Goal: Information Seeking & Learning: Check status

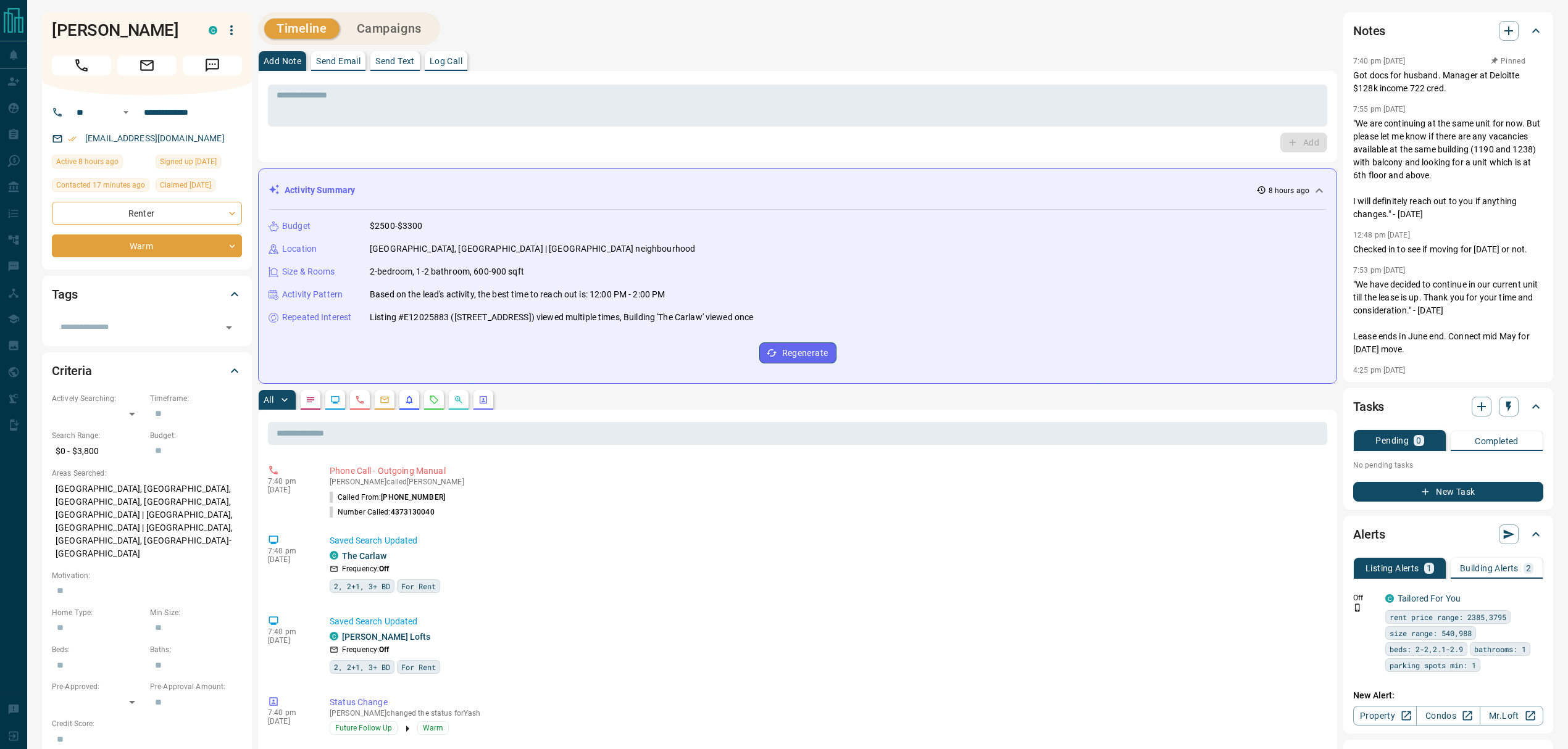
click at [429, 406] on button "button" at bounding box center [434, 400] width 20 height 20
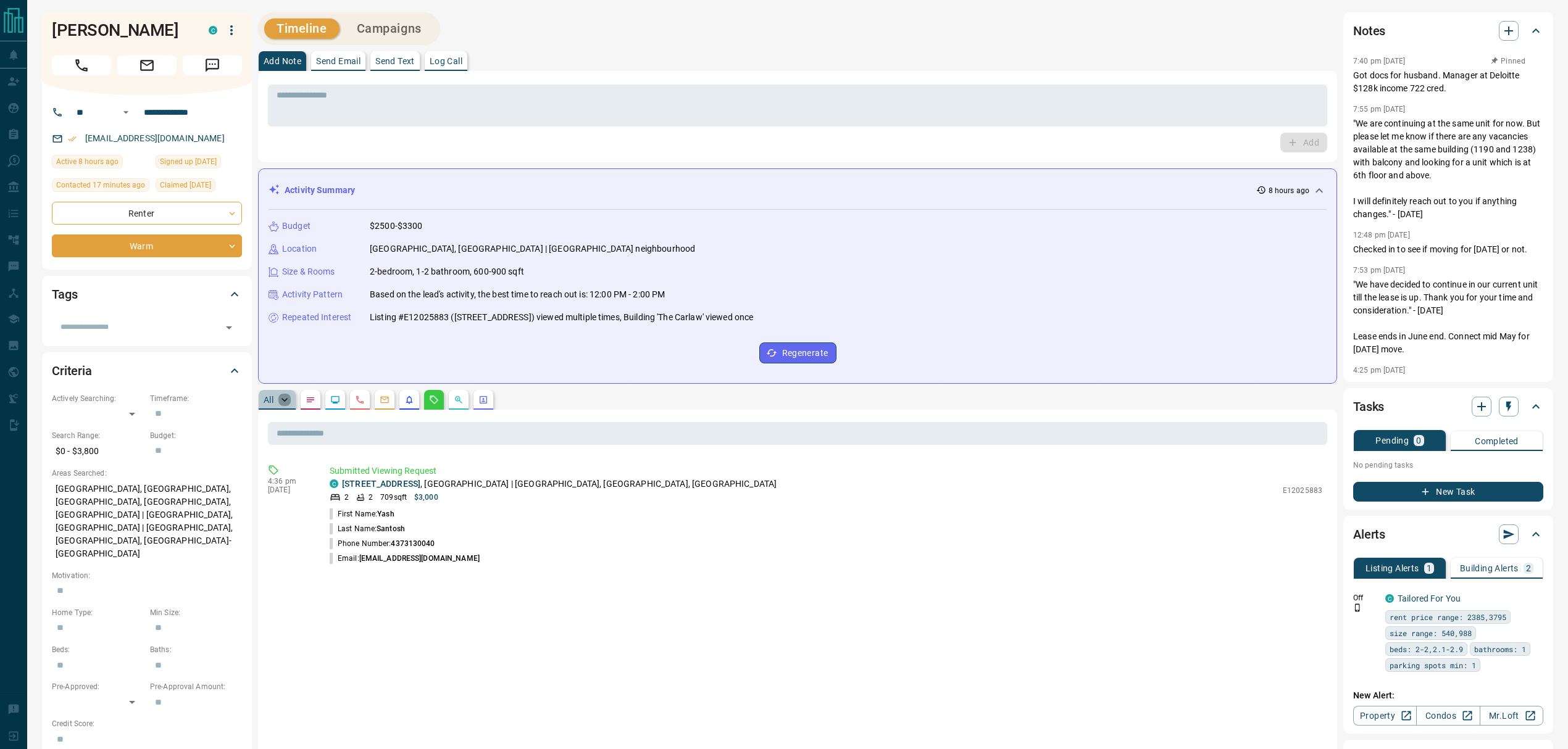
click at [279, 400] on icon "button" at bounding box center [284, 400] width 12 height 12
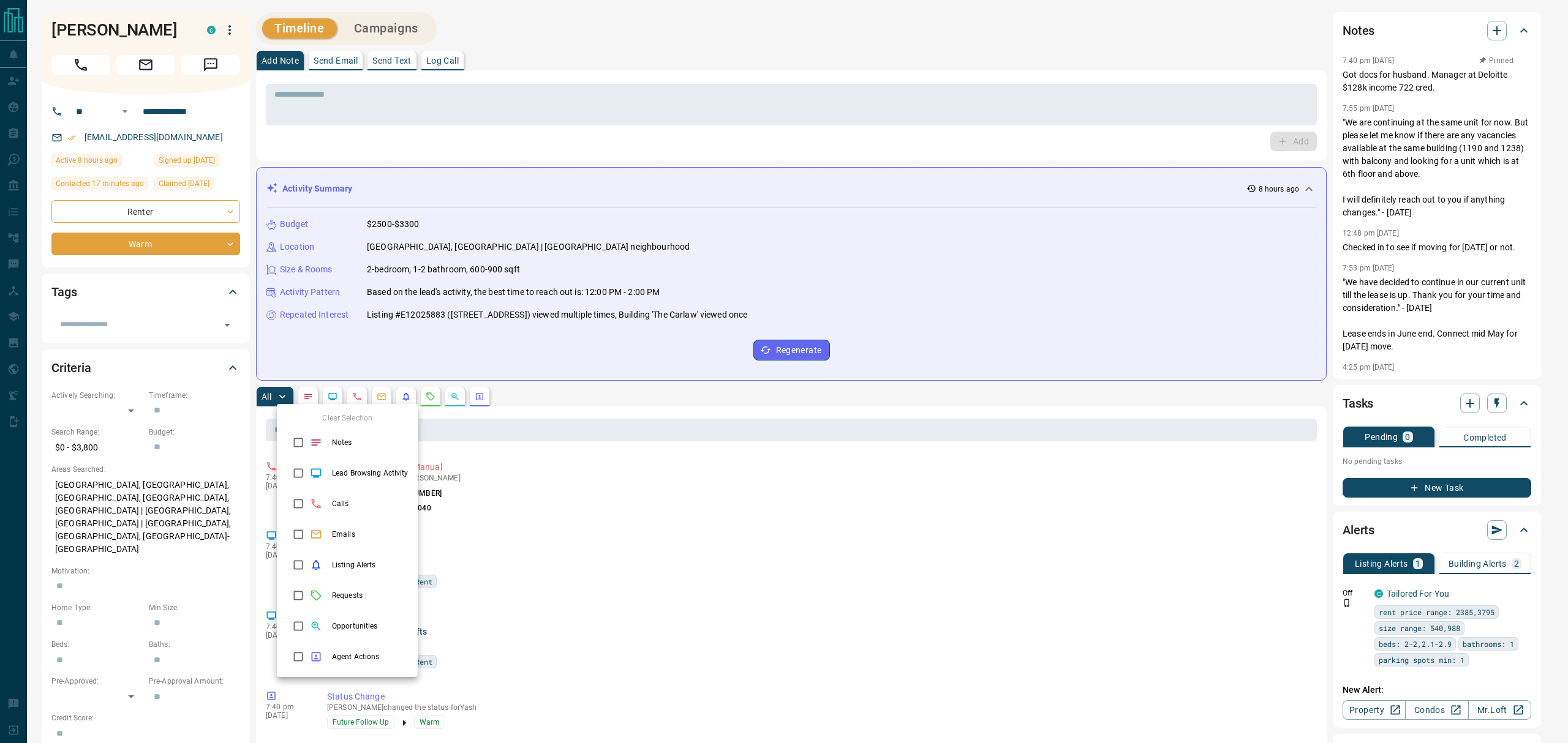
click at [408, 400] on div at bounding box center [784, 371] width 1568 height 743
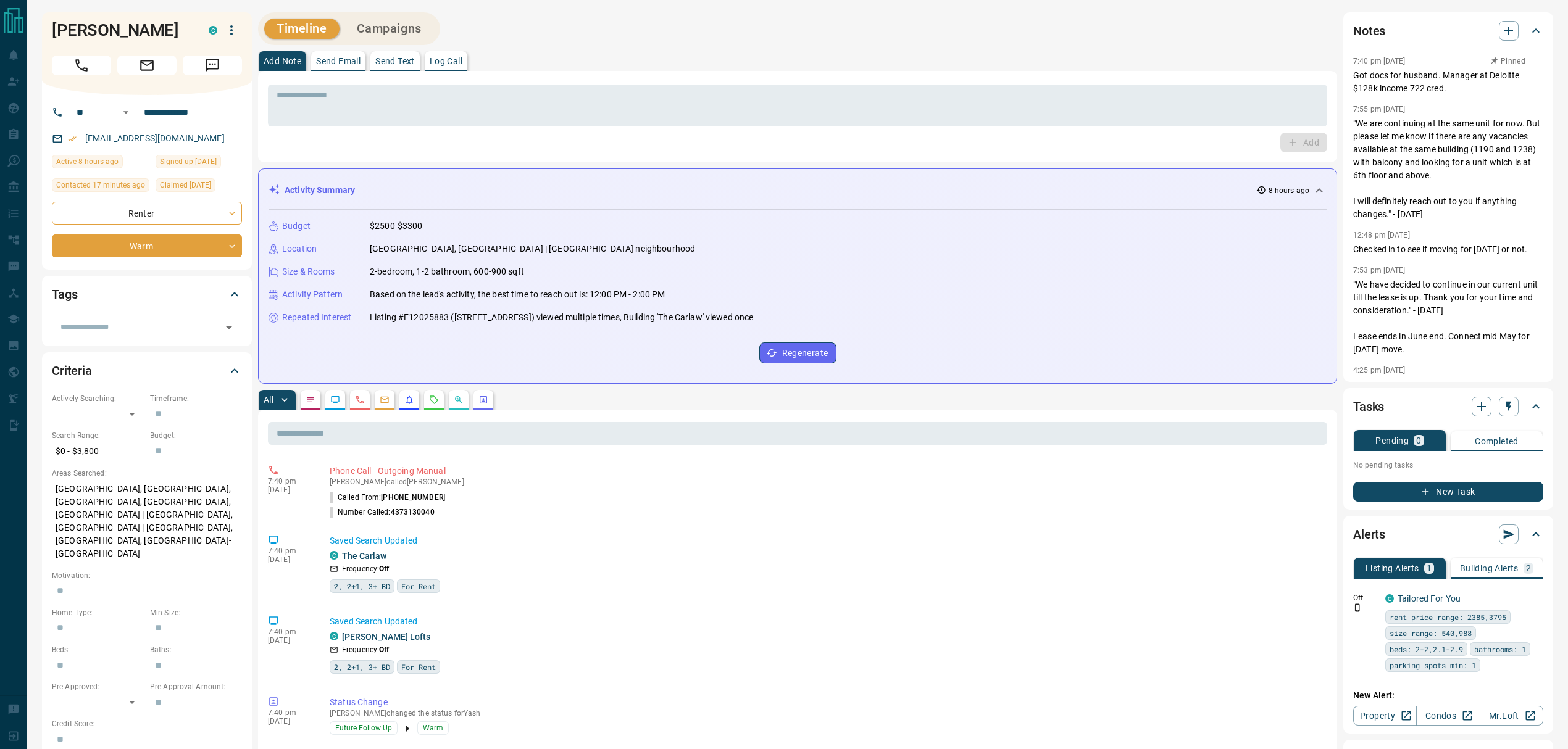
click at [410, 397] on div "Clear Selection Notes Lead Browsing Activity Calls Emails Listing Alerts Reques…" at bounding box center [784, 374] width 1568 height 749
click at [409, 398] on icon "Listing Alerts" at bounding box center [410, 400] width 7 height 8
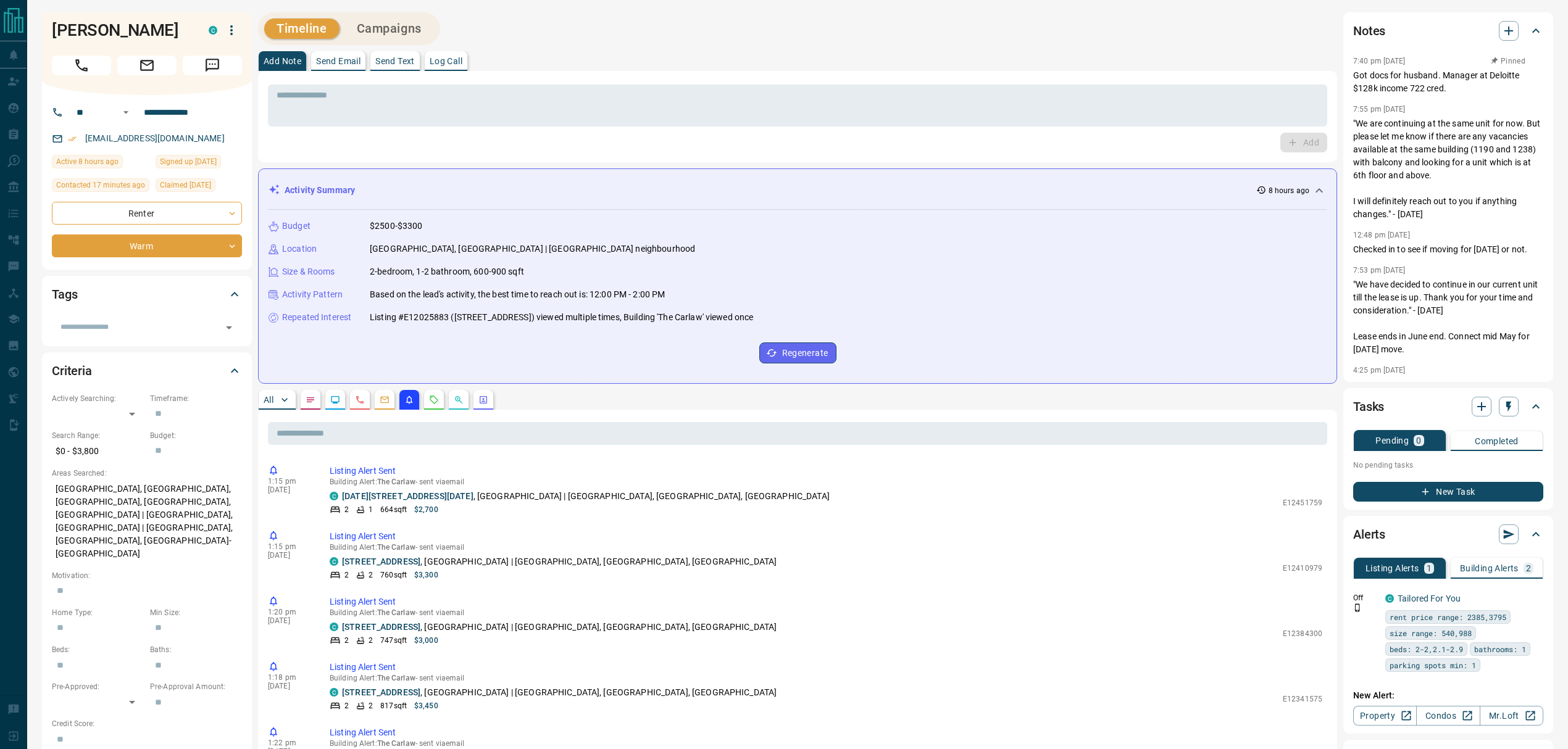
click at [559, 35] on div "Timeline Campaigns" at bounding box center [798, 28] width 1079 height 33
click at [500, 37] on div "Timeline Campaigns" at bounding box center [798, 28] width 1079 height 33
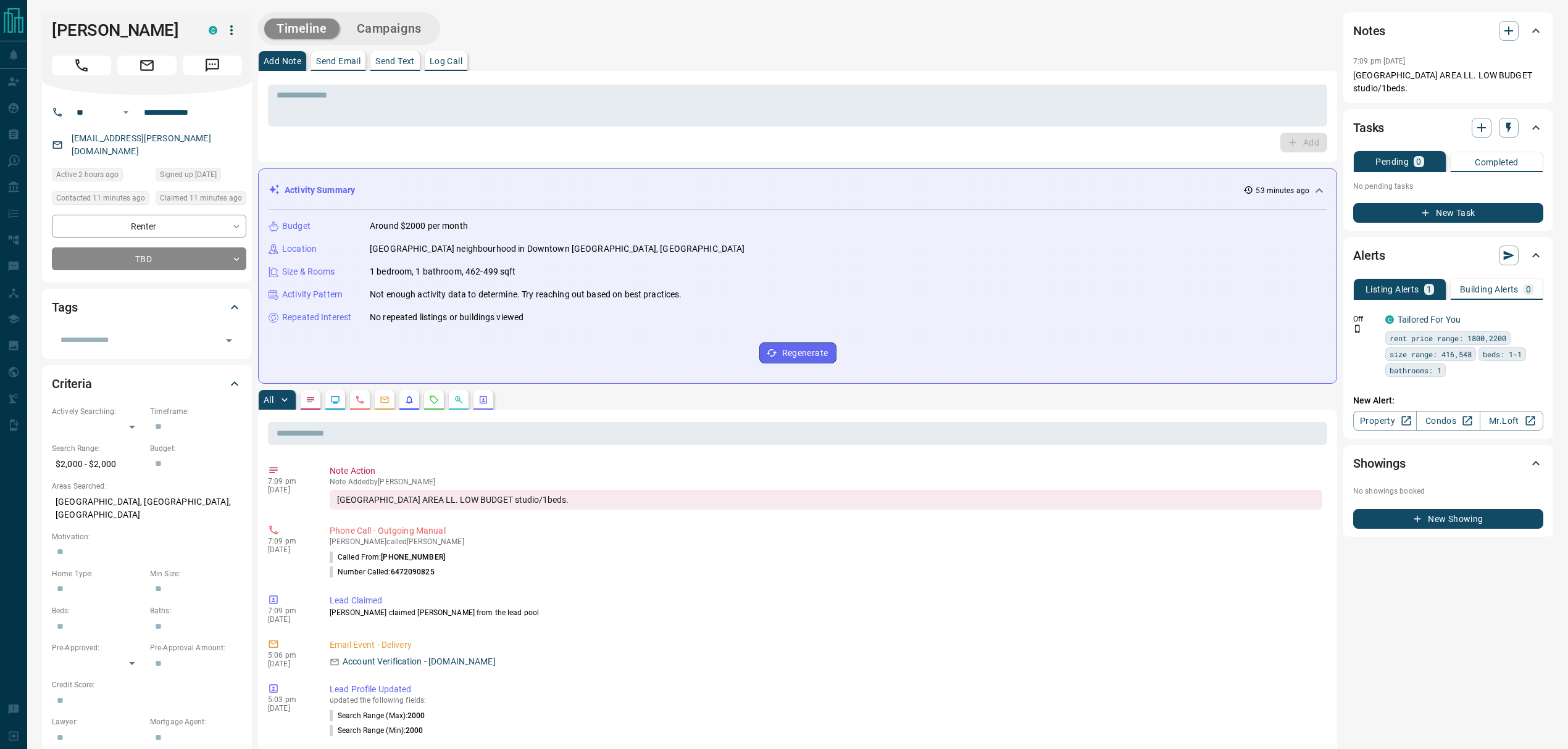
click at [348, 181] on div "Activity Summary 53 minutes ago" at bounding box center [797, 191] width 1058 height 23
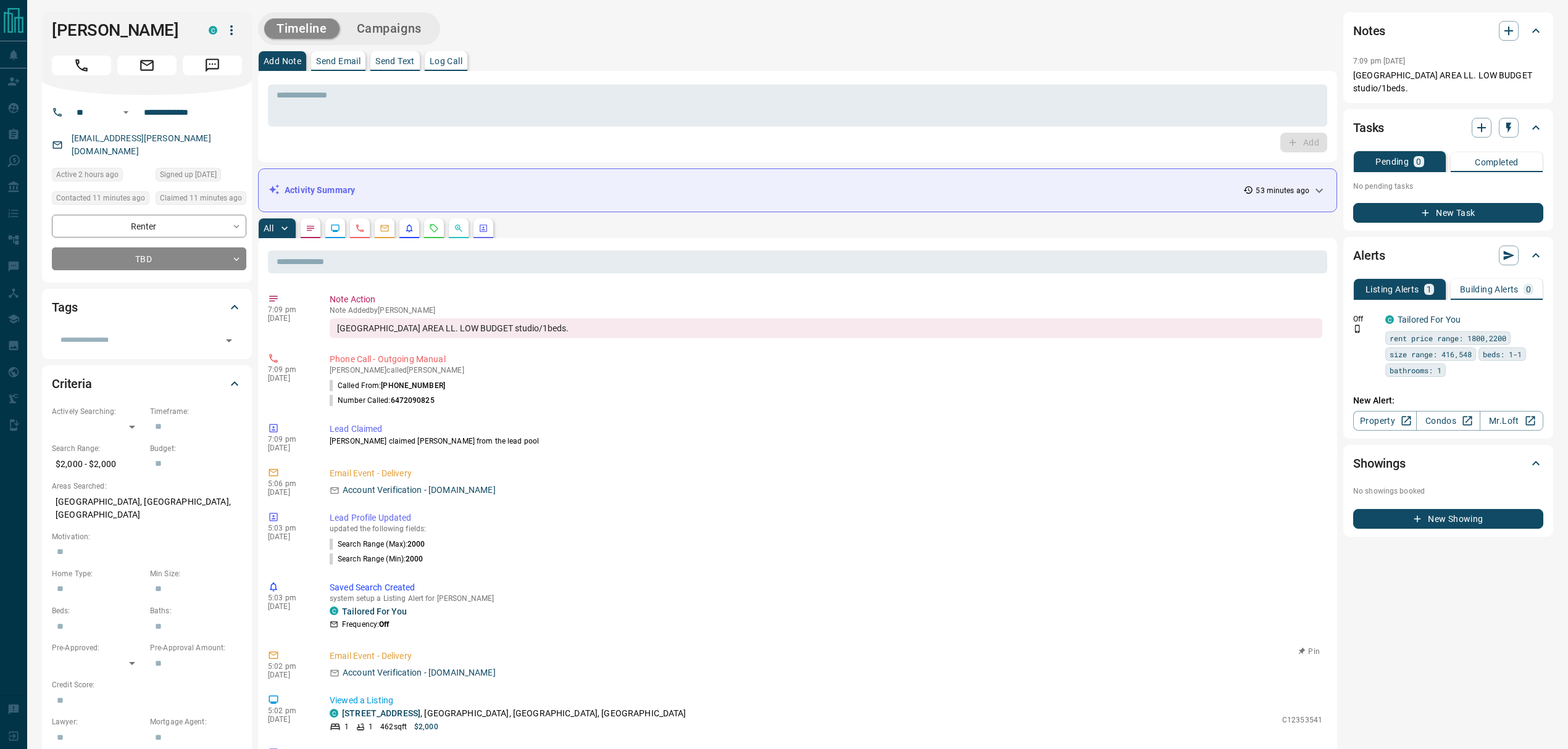
click at [580, 663] on p "Email Event - Delivery" at bounding box center [826, 656] width 993 height 13
